Goal: Task Accomplishment & Management: Use online tool/utility

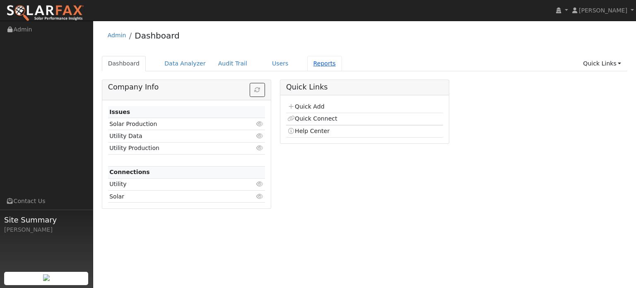
click at [307, 62] on link "Reports" at bounding box center [324, 63] width 35 height 15
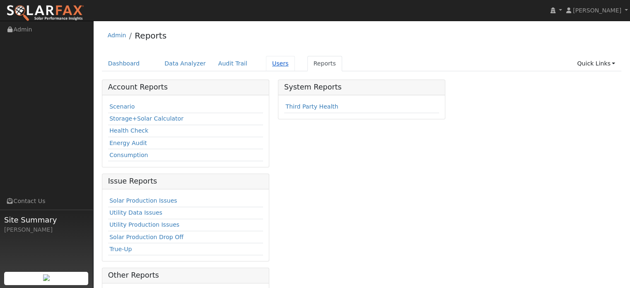
click at [266, 61] on link "Users" at bounding box center [280, 63] width 29 height 15
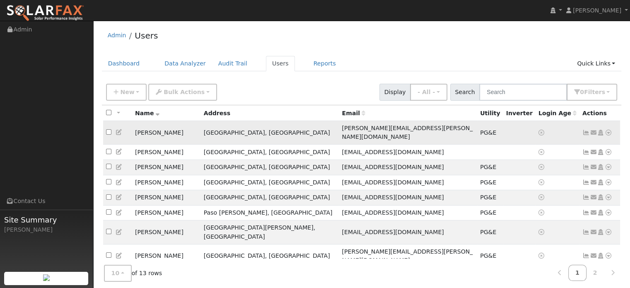
click at [608, 130] on icon at bounding box center [608, 133] width 7 height 6
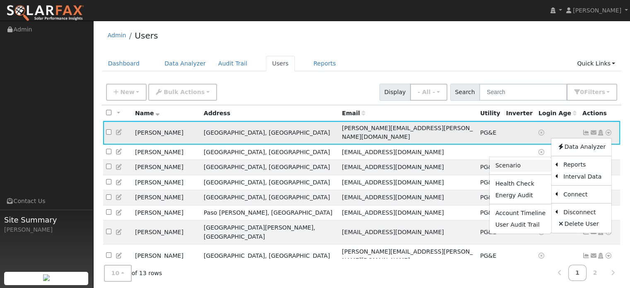
click at [519, 161] on link "Scenario" at bounding box center [521, 166] width 62 height 12
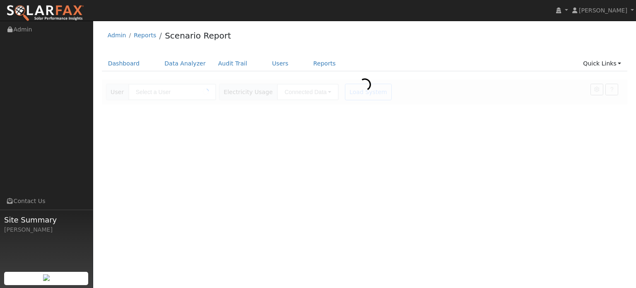
type input "[PERSON_NAME]"
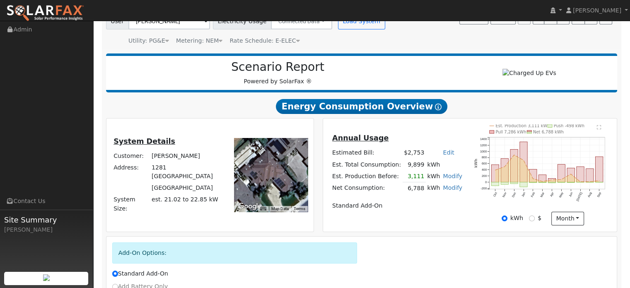
scroll to position [83, 0]
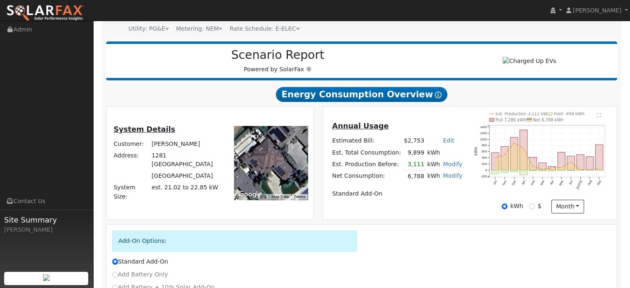
click at [446, 163] on link "Modify" at bounding box center [452, 164] width 19 height 7
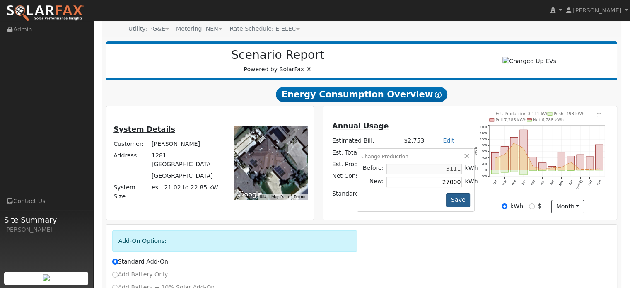
type input "27000"
click at [452, 203] on button "Save" at bounding box center [458, 200] width 24 height 14
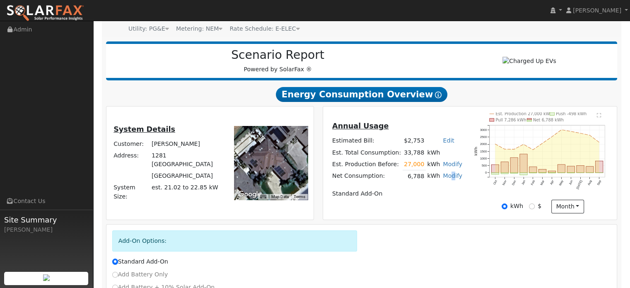
click at [447, 175] on link "Modify" at bounding box center [452, 175] width 19 height 7
click at [406, 190] on link "Add Consumption" at bounding box center [404, 190] width 101 height 12
type input "6788"
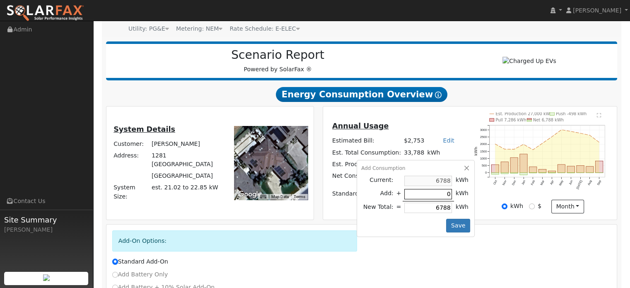
type input "1"
type input "6789"
type input "13"
type input "6801"
type input "130"
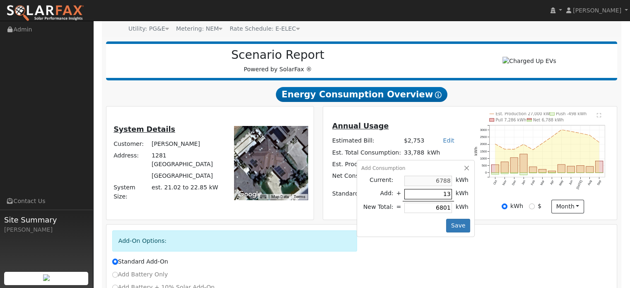
type input "6918"
type input "1300"
type input "8088"
type input "13000"
type input "19788"
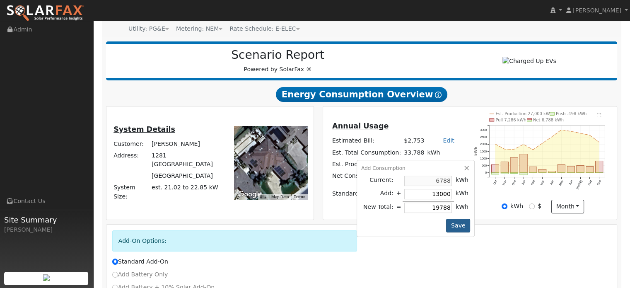
type input "13000"
click at [451, 222] on button "Save" at bounding box center [458, 226] width 24 height 14
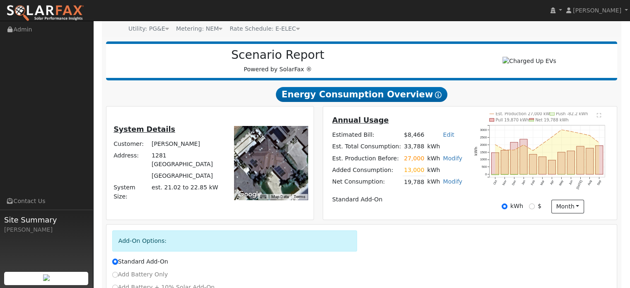
click at [448, 157] on link "Modify" at bounding box center [452, 158] width 19 height 7
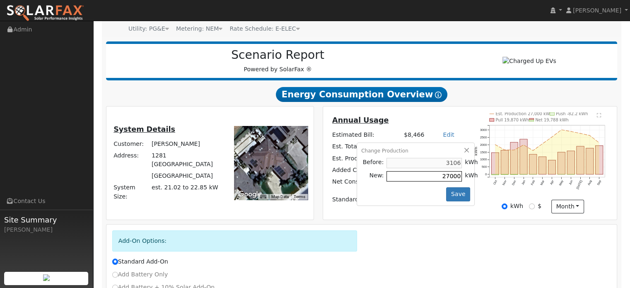
click at [431, 176] on input "27000" at bounding box center [424, 176] width 75 height 10
drag, startPoint x: 431, startPoint y: 175, endPoint x: 451, endPoint y: 173, distance: 19.5
click at [451, 173] on tr "New: 27000 kWh" at bounding box center [420, 176] width 118 height 13
type input "24000"
click at [452, 193] on button "Save" at bounding box center [458, 194] width 24 height 14
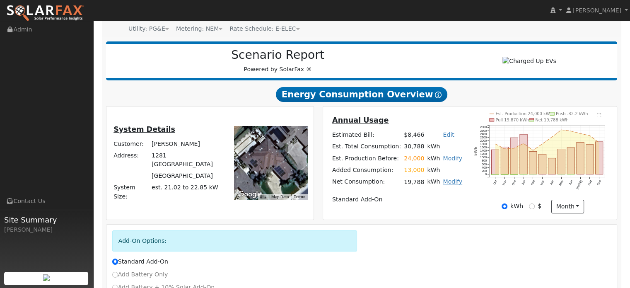
click at [447, 181] on link "Modify" at bounding box center [452, 181] width 19 height 7
click at [401, 195] on link "Edit Consumption" at bounding box center [404, 195] width 101 height 12
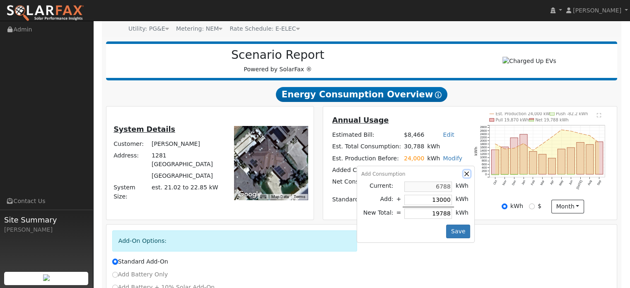
click at [464, 174] on button "button" at bounding box center [467, 173] width 7 height 7
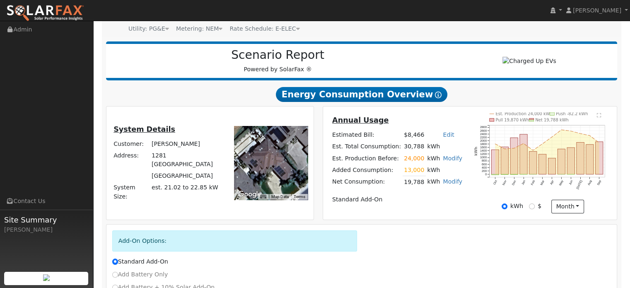
click at [430, 200] on td "Standard Add-On" at bounding box center [397, 200] width 133 height 12
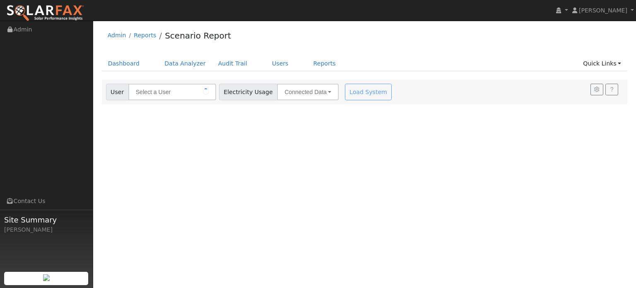
type input "[PERSON_NAME]"
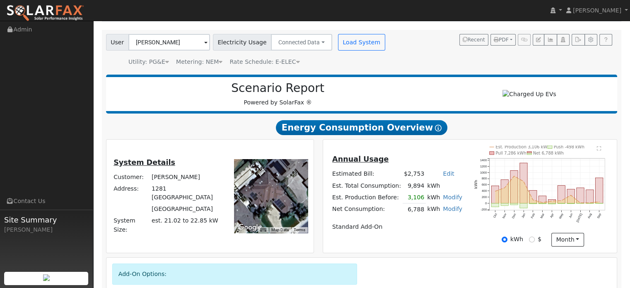
scroll to position [83, 0]
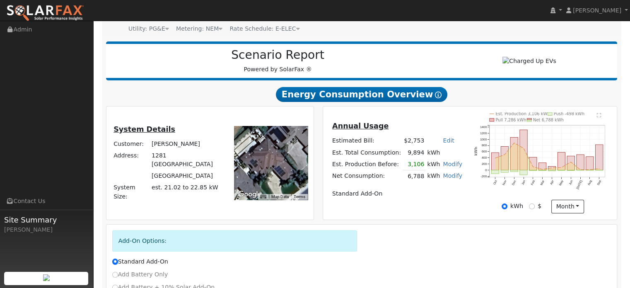
click at [446, 163] on link "Modify" at bounding box center [452, 164] width 19 height 7
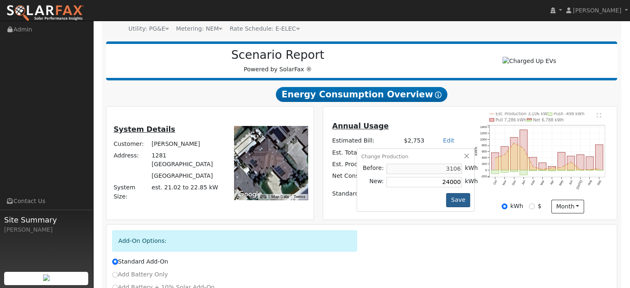
type input "24000"
click at [454, 199] on button "Save" at bounding box center [458, 200] width 24 height 14
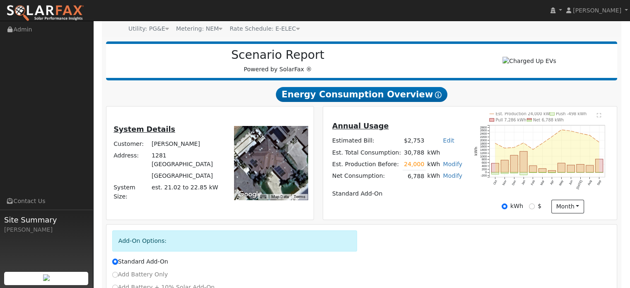
click at [443, 141] on link "Edit" at bounding box center [448, 140] width 11 height 7
click at [450, 127] on h5 "Annual Usage" at bounding box center [397, 126] width 130 height 9
click at [443, 140] on link "Edit" at bounding box center [448, 140] width 11 height 7
click at [396, 155] on input "number" at bounding box center [398, 155] width 29 height 17
click at [441, 123] on h5 "Annual Usage" at bounding box center [397, 126] width 130 height 9
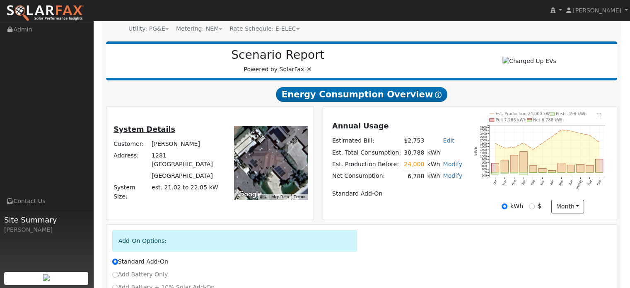
click at [443, 164] on link "Modify" at bounding box center [452, 164] width 19 height 7
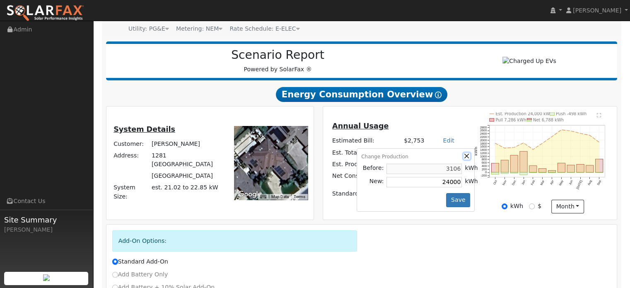
click at [464, 154] on button "button" at bounding box center [467, 156] width 7 height 7
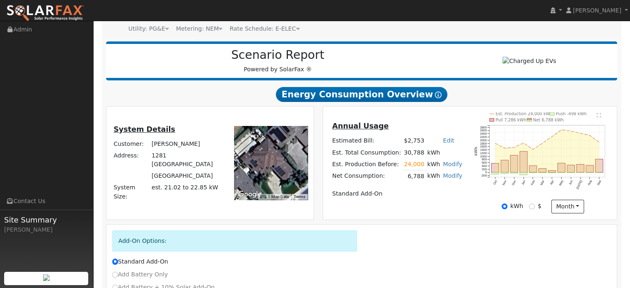
click at [447, 177] on link "Modify" at bounding box center [452, 175] width 19 height 7
click at [405, 206] on link "Remove Existing Solar System" at bounding box center [404, 207] width 101 height 12
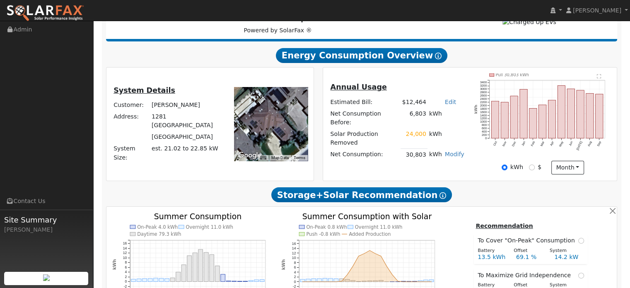
scroll to position [124, 0]
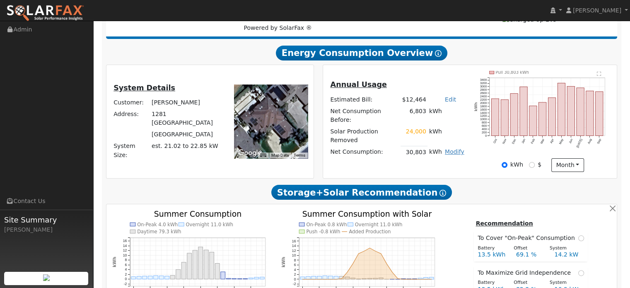
click at [453, 148] on link "Modify" at bounding box center [454, 151] width 19 height 7
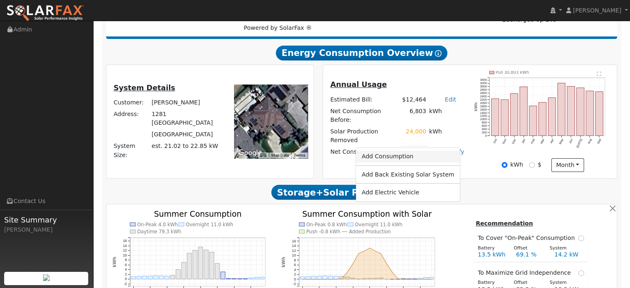
click at [403, 155] on link "Add Consumption" at bounding box center [408, 157] width 104 height 12
type input "30803"
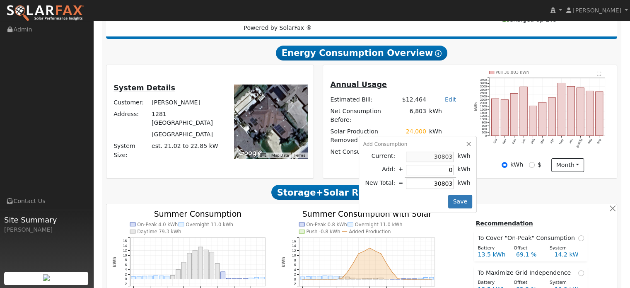
click at [453, 150] on tr "Current: 30803 kWh" at bounding box center [417, 156] width 109 height 13
click at [449, 150] on td "30803" at bounding box center [430, 156] width 51 height 13
click at [440, 165] on input "0" at bounding box center [430, 170] width 48 height 10
type input "-2"
type input "30801"
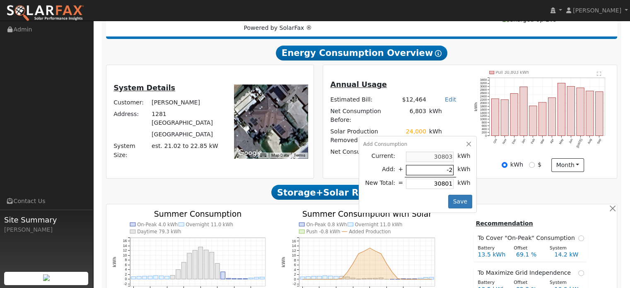
type input "-24"
type input "30779"
type input "-240"
type input "30563"
type input "-2400"
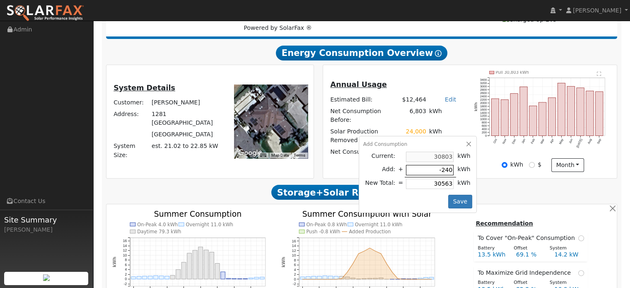
type input "28403"
type input "-24000"
type input "6803"
type input "-24000"
click at [453, 195] on button "Save" at bounding box center [460, 202] width 24 height 14
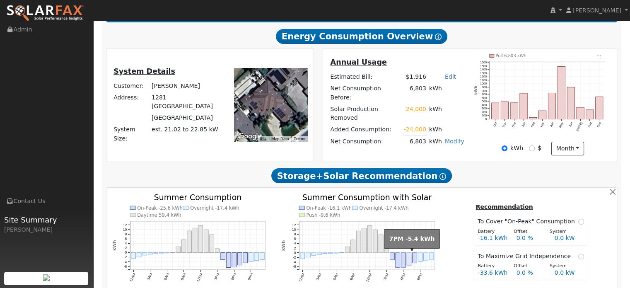
scroll to position [83, 0]
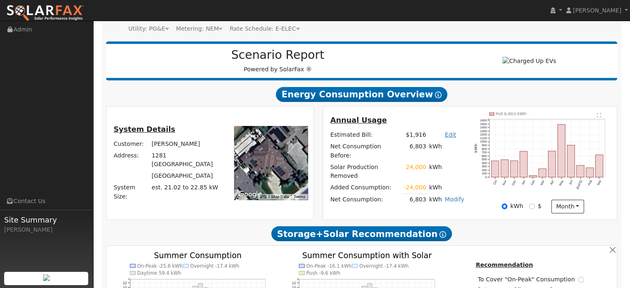
click at [447, 138] on link "Edit" at bounding box center [450, 134] width 11 height 7
click at [446, 125] on h5 "Annual Usage" at bounding box center [397, 120] width 134 height 9
click at [452, 196] on link "Modify" at bounding box center [454, 199] width 19 height 7
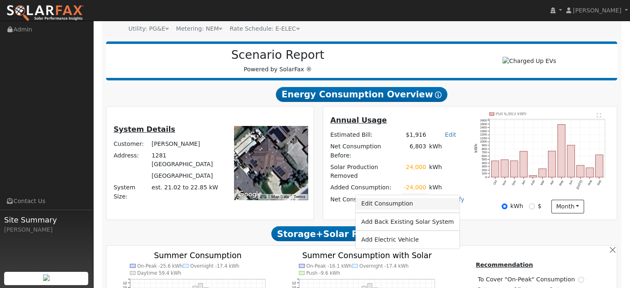
click at [411, 203] on link "Edit Consumption" at bounding box center [407, 204] width 104 height 12
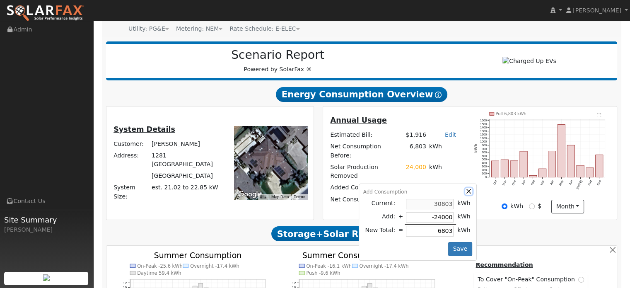
click at [466, 188] on button "button" at bounding box center [468, 191] width 7 height 7
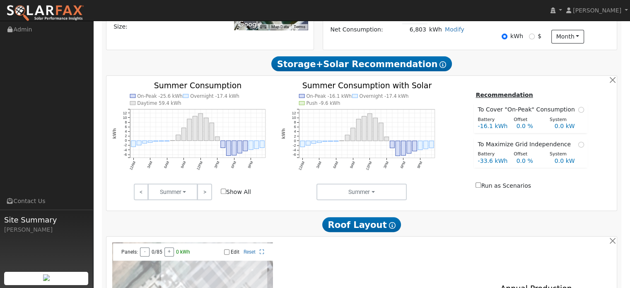
scroll to position [46, 0]
